Goal: Find specific page/section: Find specific page/section

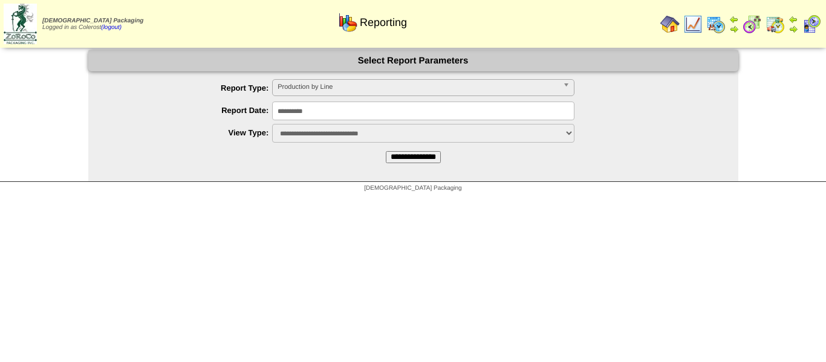
click at [321, 87] on span "Production by Line" at bounding box center [418, 87] width 281 height 15
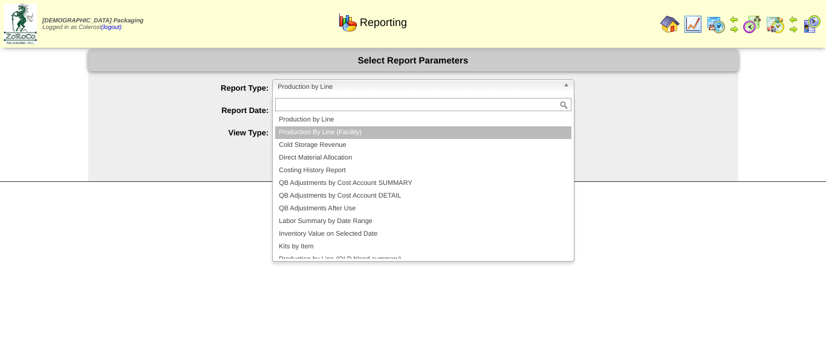
click at [308, 129] on li "Production By Line (Facility)" at bounding box center [423, 132] width 296 height 13
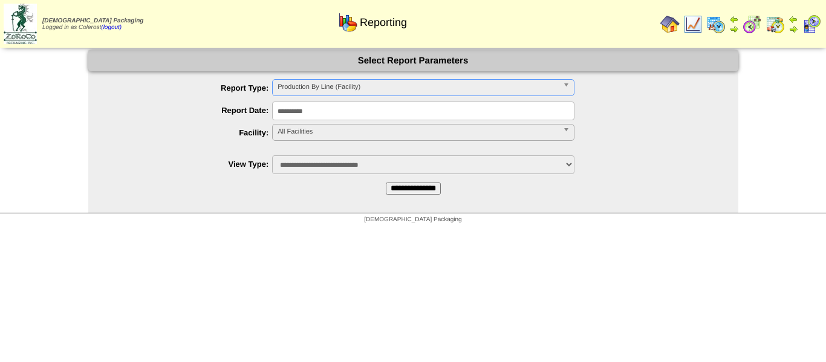
click at [283, 131] on span "All Facilities" at bounding box center [418, 132] width 281 height 15
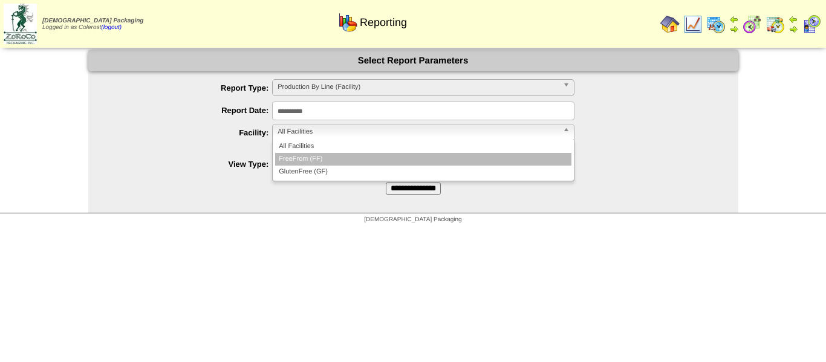
click at [288, 158] on li "FreeFrom (FF)" at bounding box center [423, 159] width 296 height 13
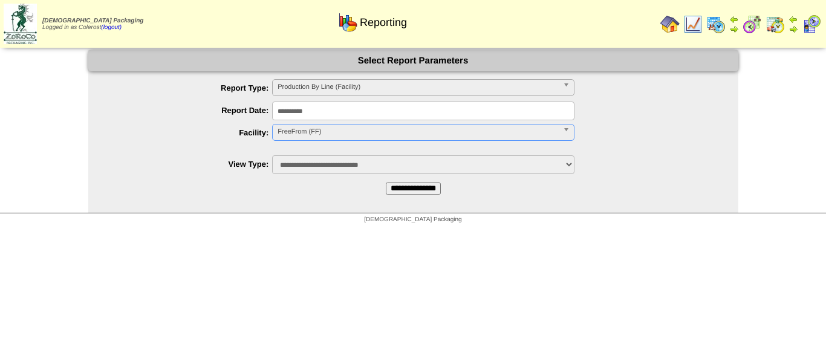
click at [395, 184] on input "**********" at bounding box center [413, 189] width 55 height 12
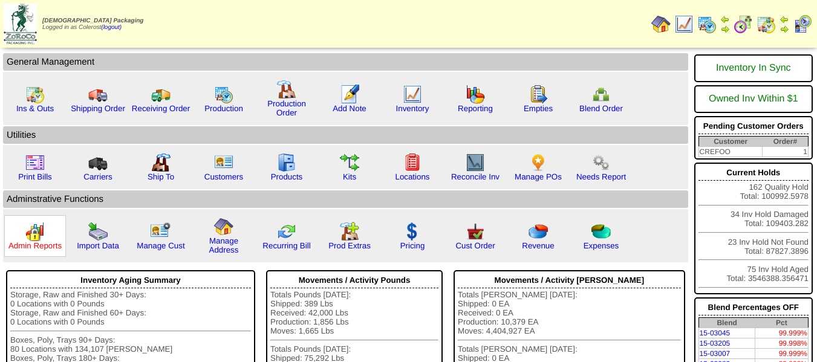
click at [41, 249] on link "Admin Reports" at bounding box center [34, 245] width 53 height 9
